Goal: Task Accomplishment & Management: Use online tool/utility

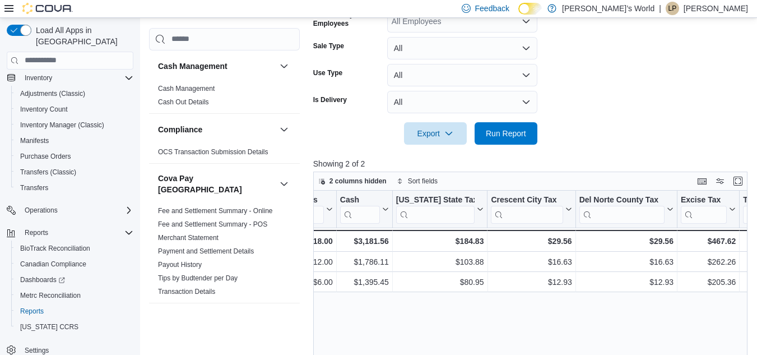
scroll to position [336, 0]
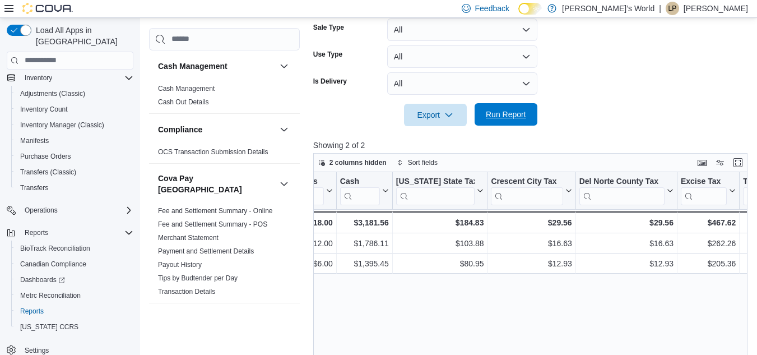
click at [500, 114] on span "Run Report" at bounding box center [506, 114] width 40 height 11
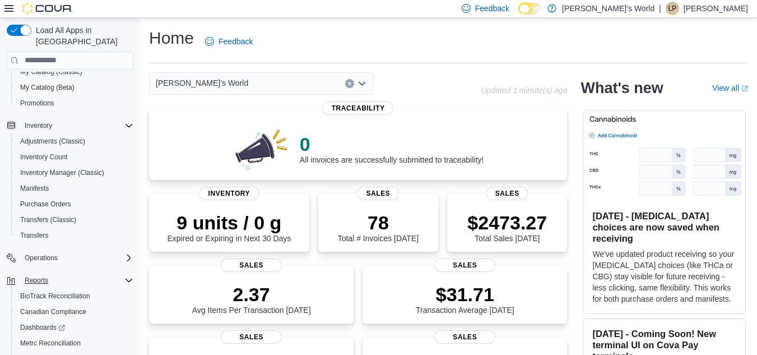
scroll to position [160, 0]
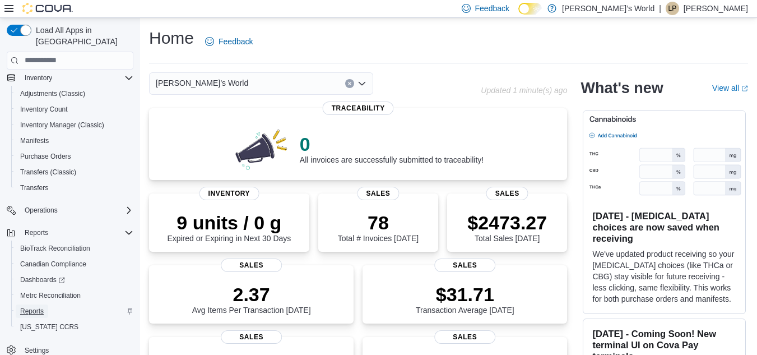
click at [41, 306] on span "Reports" at bounding box center [32, 310] width 24 height 9
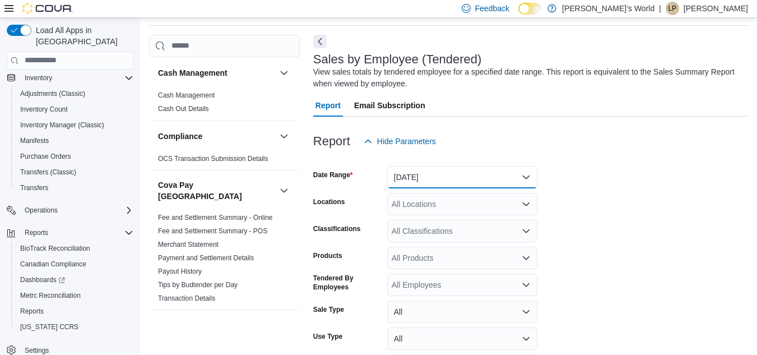
click at [423, 176] on button "Yesterday" at bounding box center [462, 177] width 150 height 22
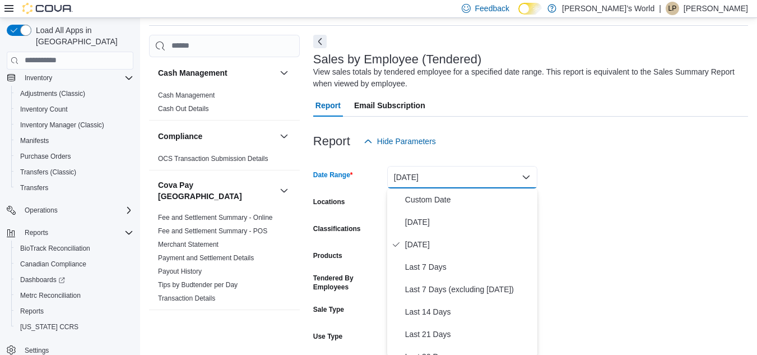
scroll to position [39, 0]
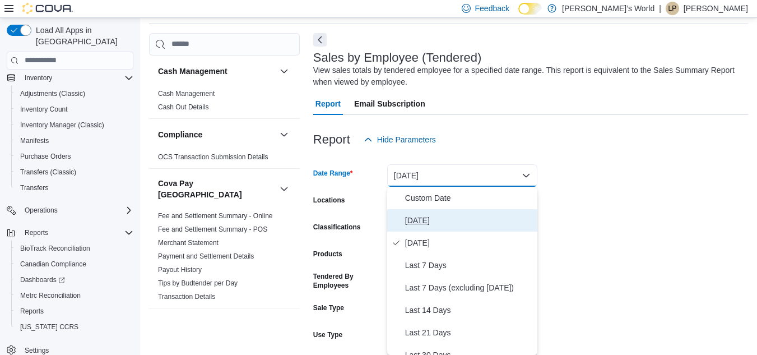
click at [419, 221] on span "Today" at bounding box center [469, 219] width 128 height 13
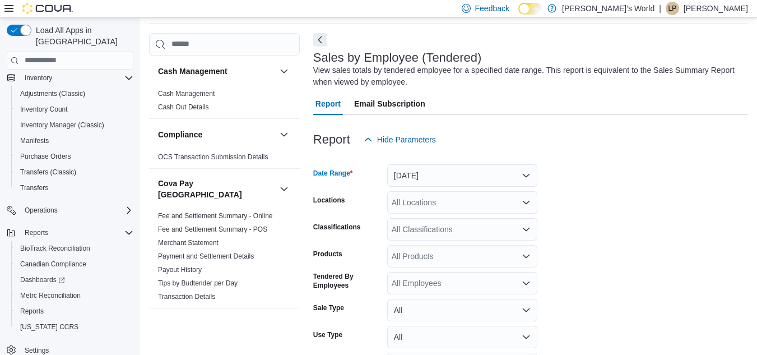
click at [416, 199] on div "All Locations" at bounding box center [462, 202] width 150 height 22
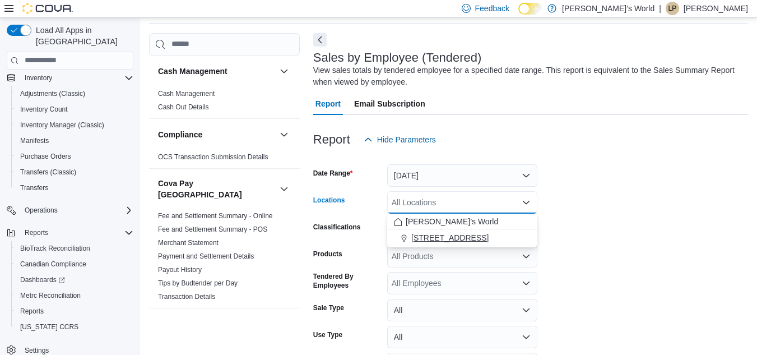
click at [431, 234] on span "[STREET_ADDRESS]" at bounding box center [449, 237] width 77 height 11
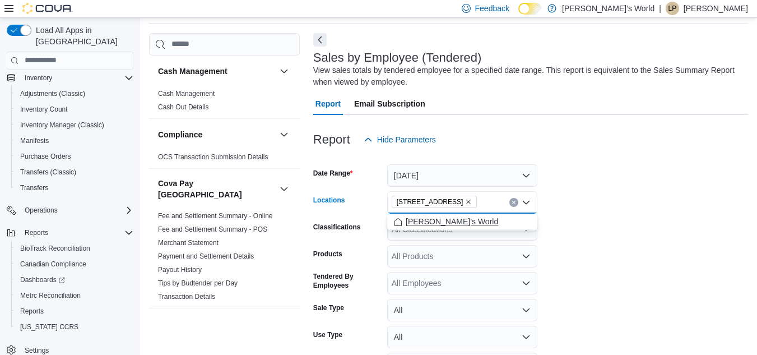
click at [429, 223] on span "[PERSON_NAME]’s World" at bounding box center [452, 221] width 92 height 11
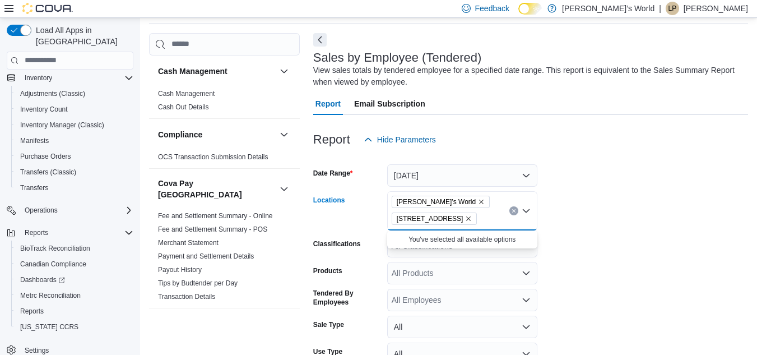
click at [616, 262] on form "Date Range Today Locations Leo’s World 265 L Street Combo box. Selected. Leo’s …" at bounding box center [530, 287] width 435 height 272
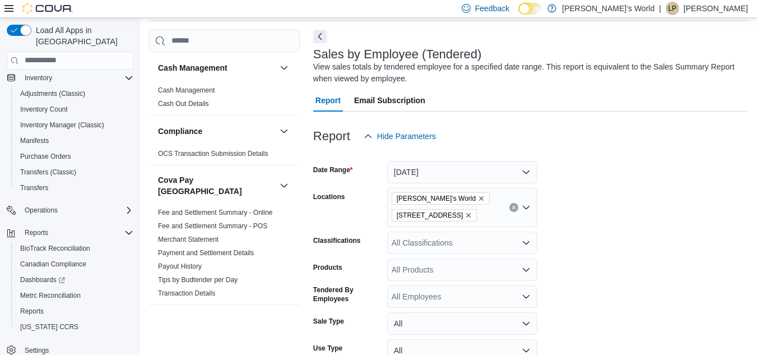
scroll to position [130, 0]
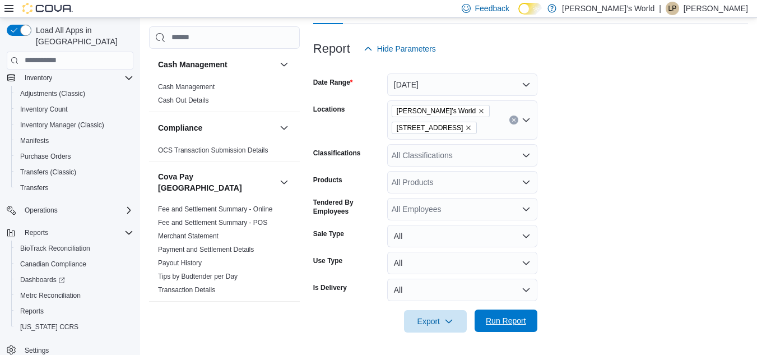
click at [499, 328] on span "Run Report" at bounding box center [505, 320] width 49 height 22
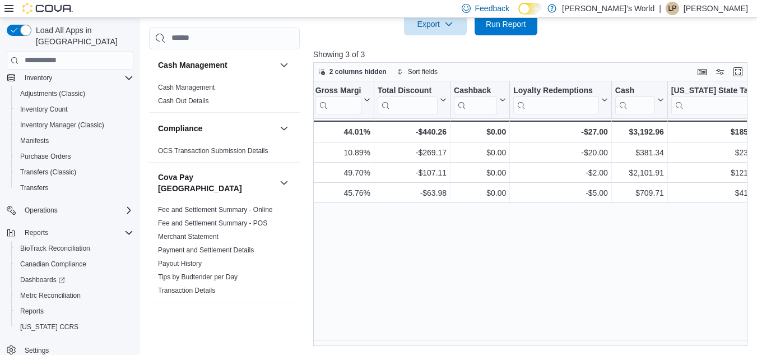
scroll to position [0, 990]
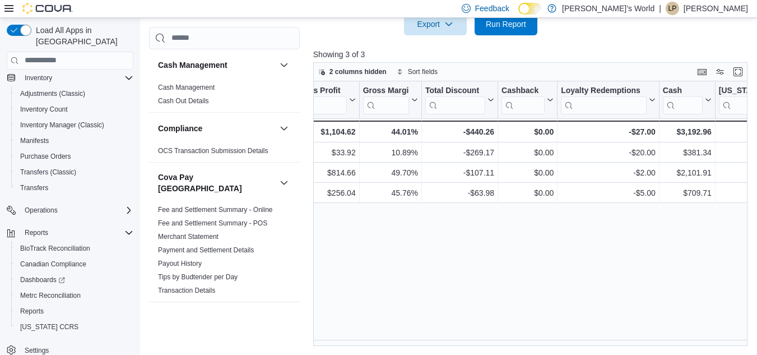
click at [685, 251] on div "Tendered Employee Click to view column header actions Invoices Sold Click to vi…" at bounding box center [532, 213] width 439 height 264
